Goal: Find contact information: Find contact information

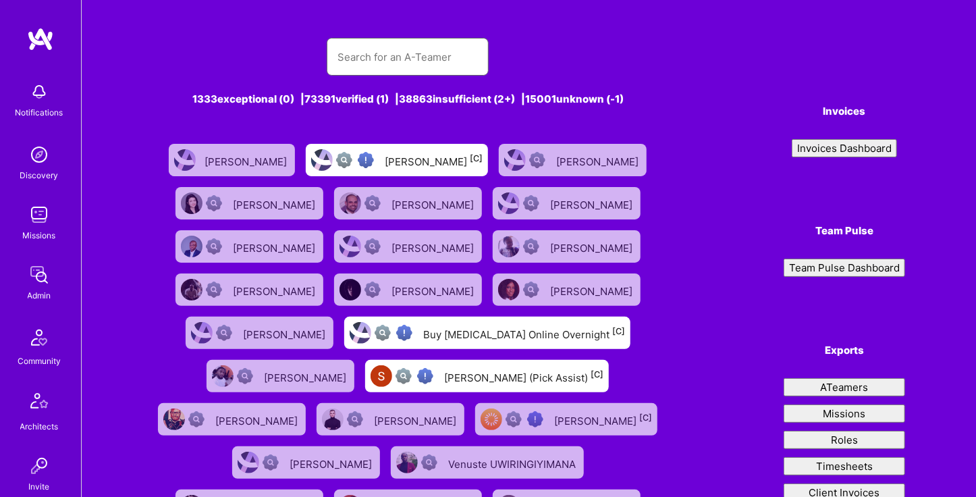
click at [444, 61] on input "text" at bounding box center [408, 57] width 140 height 34
type input "Ynon"
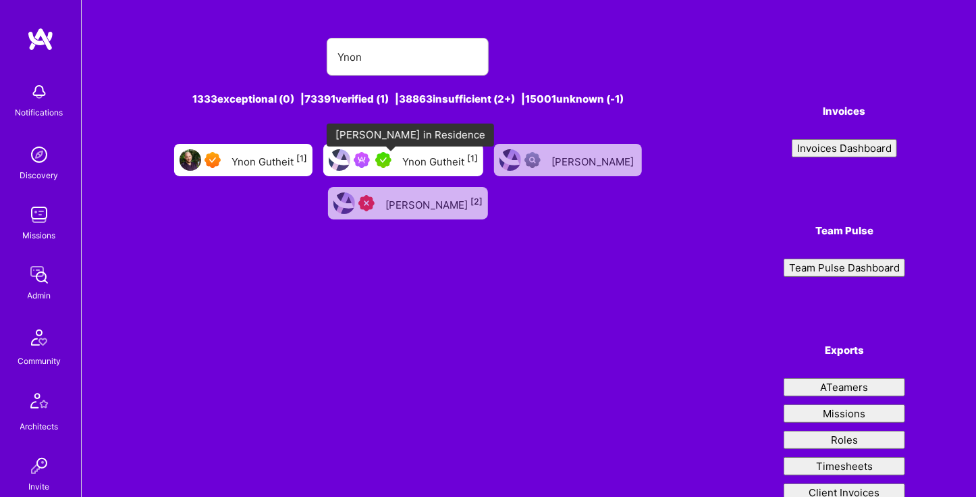
click at [392, 167] on img at bounding box center [383, 160] width 16 height 16
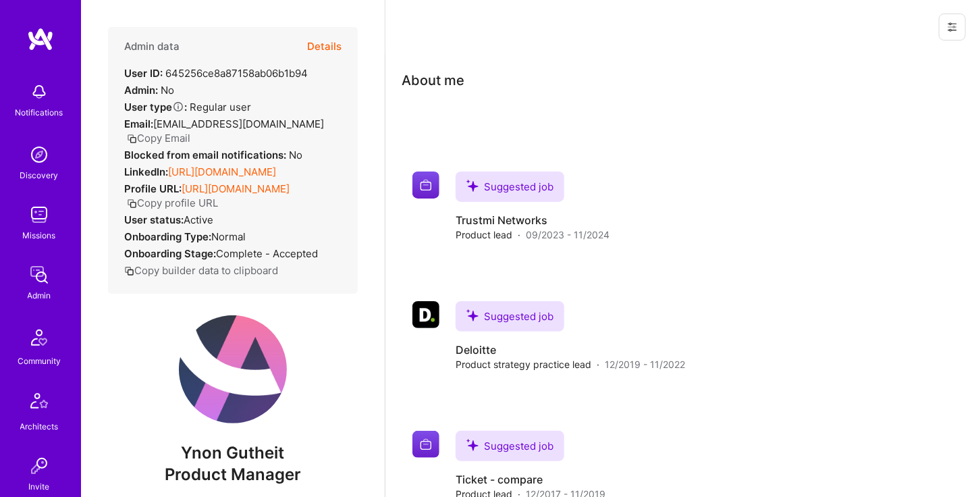
click at [799, 139] on div "About me Suggested job Suggested job Trustmi Networks Product lead · 09/2023 - …" at bounding box center [681, 361] width 558 height 582
drag, startPoint x: 277, startPoint y: 124, endPoint x: 157, endPoint y: 128, distance: 120.2
click at [157, 128] on div "Email: [EMAIL_ADDRESS][DOMAIN_NAME] Copy Email" at bounding box center [232, 131] width 217 height 28
copy span "[EMAIL_ADDRESS][DOMAIN_NAME]"
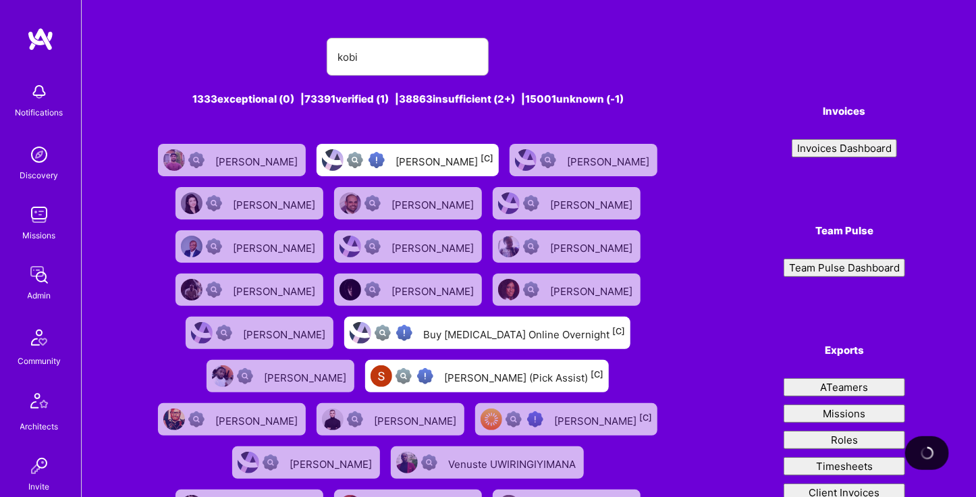
type input "kobi"
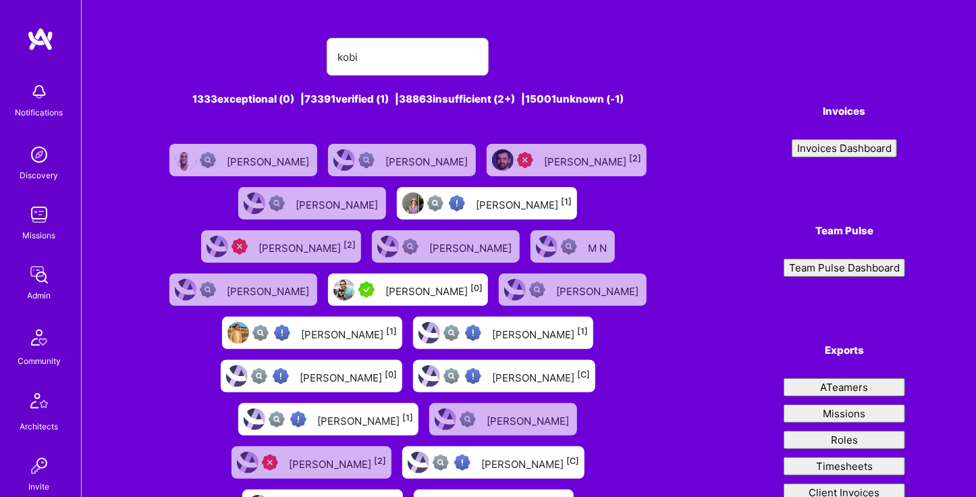
click at [414, 490] on div "[PERSON_NAME] [0]" at bounding box center [494, 506] width 160 height 32
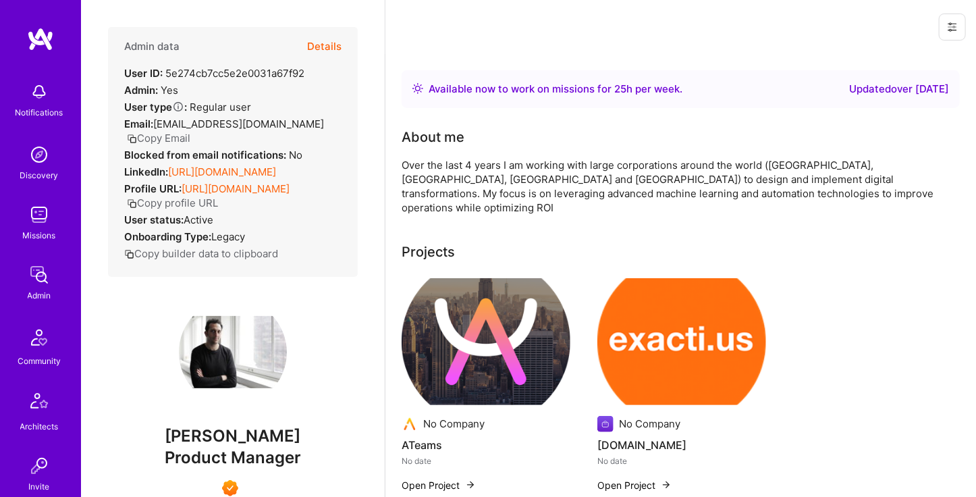
click at [232, 165] on link "[URL][DOMAIN_NAME]" at bounding box center [222, 171] width 108 height 13
click at [858, 374] on div "No Company ATeams No date Open Project No Company [DOMAIN_NAME] No date Open Pr…" at bounding box center [681, 393] width 558 height 230
